Goal: Task Accomplishment & Management: Manage account settings

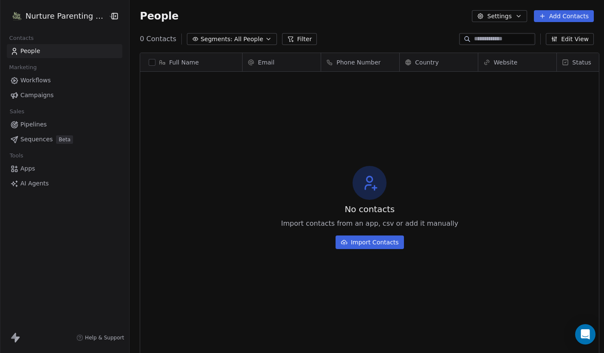
scroll to position [305, 474]
click at [66, 15] on html "Nurture Parenting Magazine Contacts People Marketing Workflows Campaigns Sales …" at bounding box center [302, 176] width 604 height 353
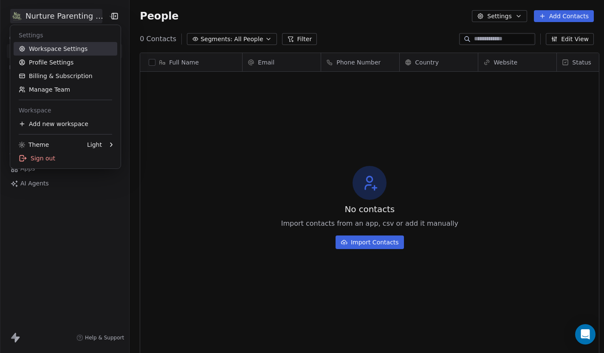
click at [65, 47] on link "Workspace Settings" at bounding box center [66, 49] width 104 height 14
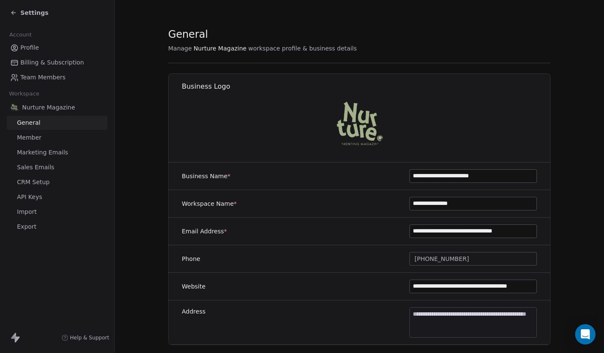
click at [42, 183] on span "CRM Setup" at bounding box center [33, 182] width 33 height 9
